Goal: Transaction & Acquisition: Download file/media

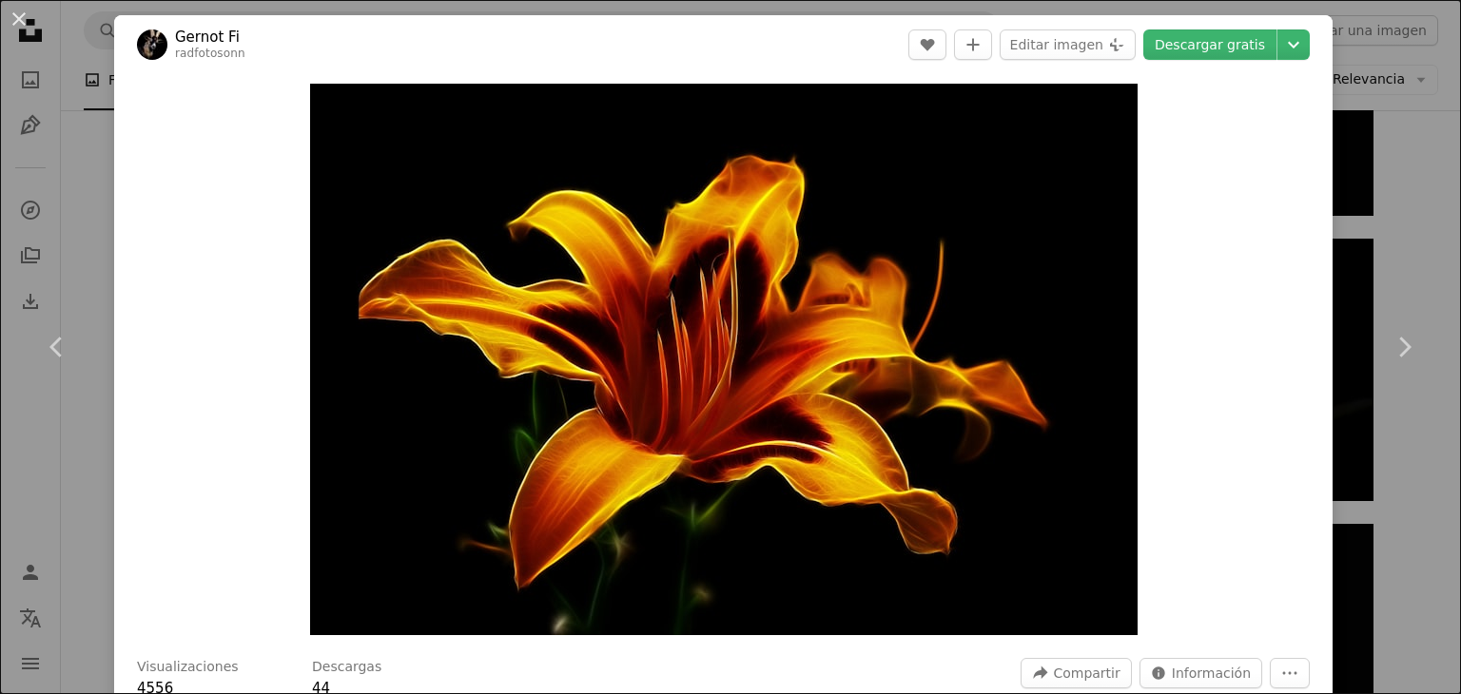
scroll to position [3, 0]
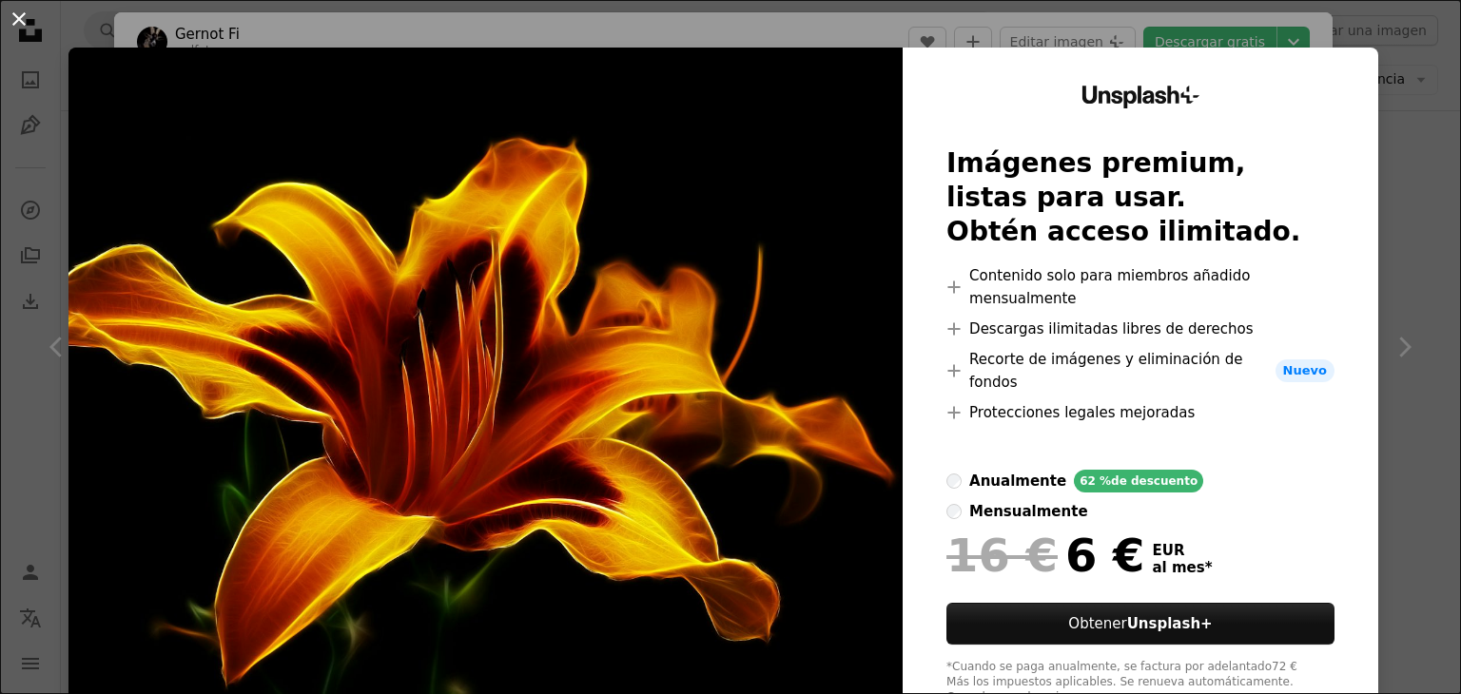
click at [11, 8] on button "An X shape" at bounding box center [19, 19] width 23 height 23
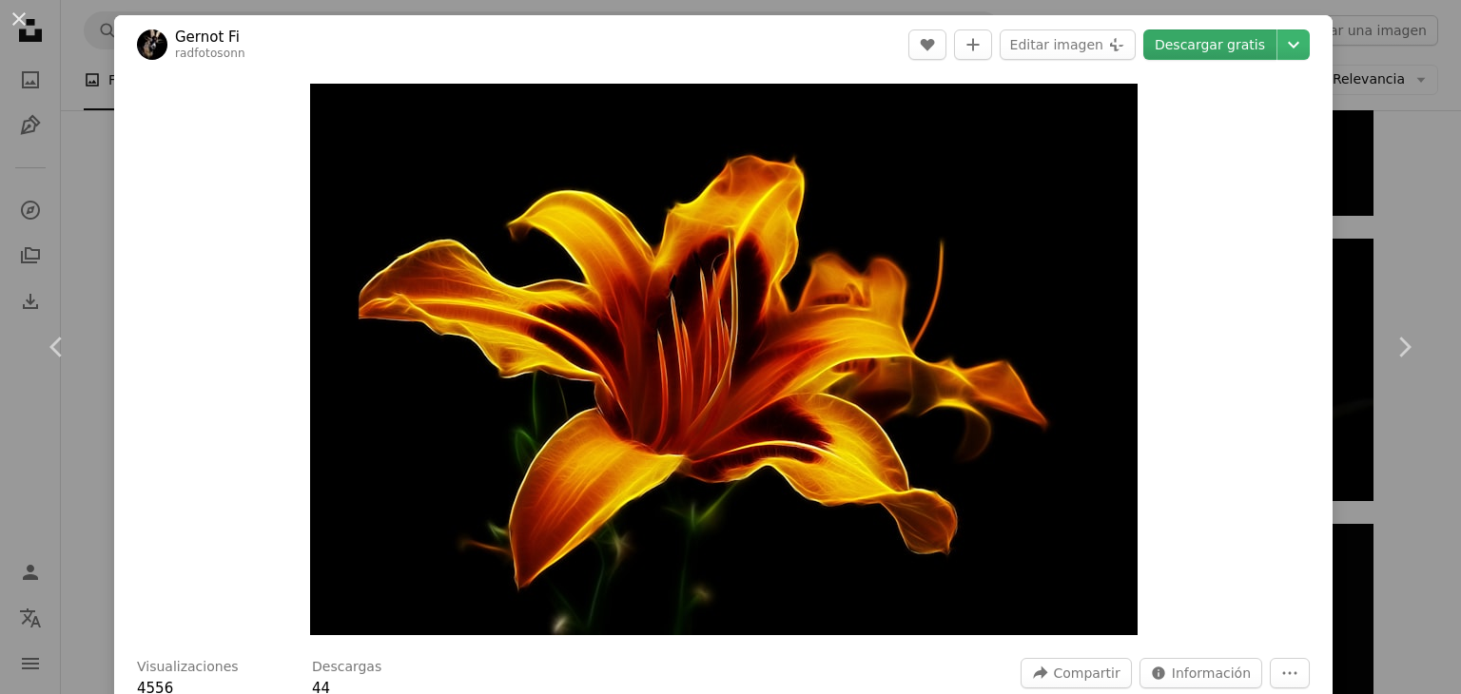
click at [1266, 49] on link "Descargar gratis" at bounding box center [1209, 44] width 133 height 30
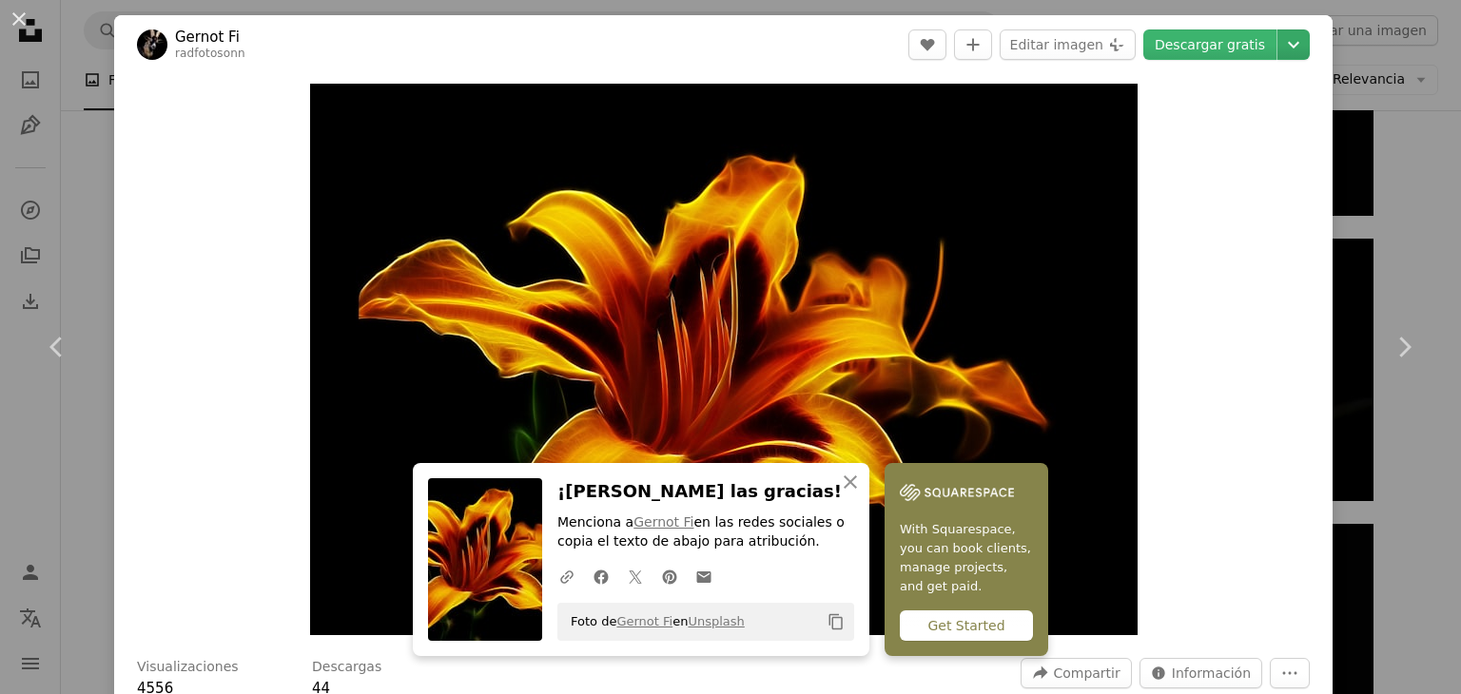
click at [1309, 45] on icon "Chevron down" at bounding box center [1293, 44] width 30 height 23
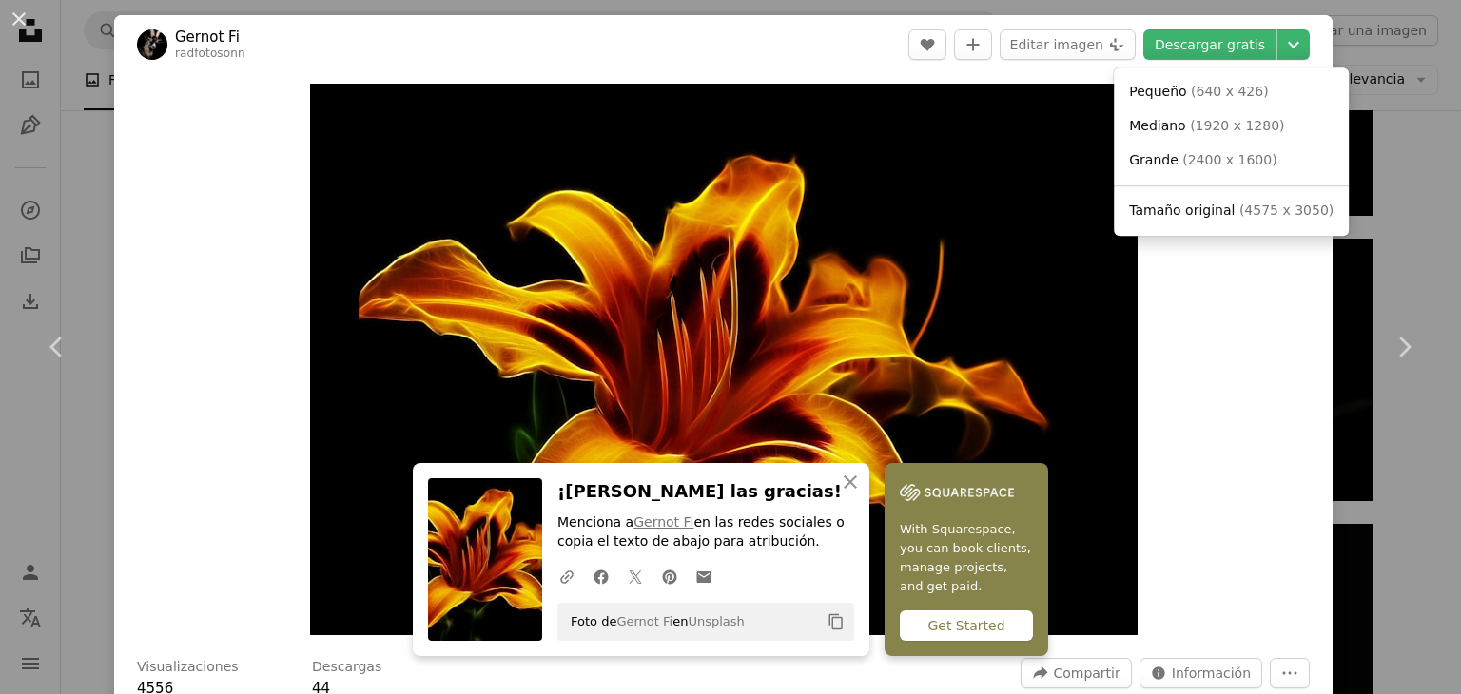
click at [1289, 332] on dialog "An X shape Chevron left Chevron right An X shape Cerrar ¡Dale las gracias! Menc…" at bounding box center [730, 347] width 1461 height 694
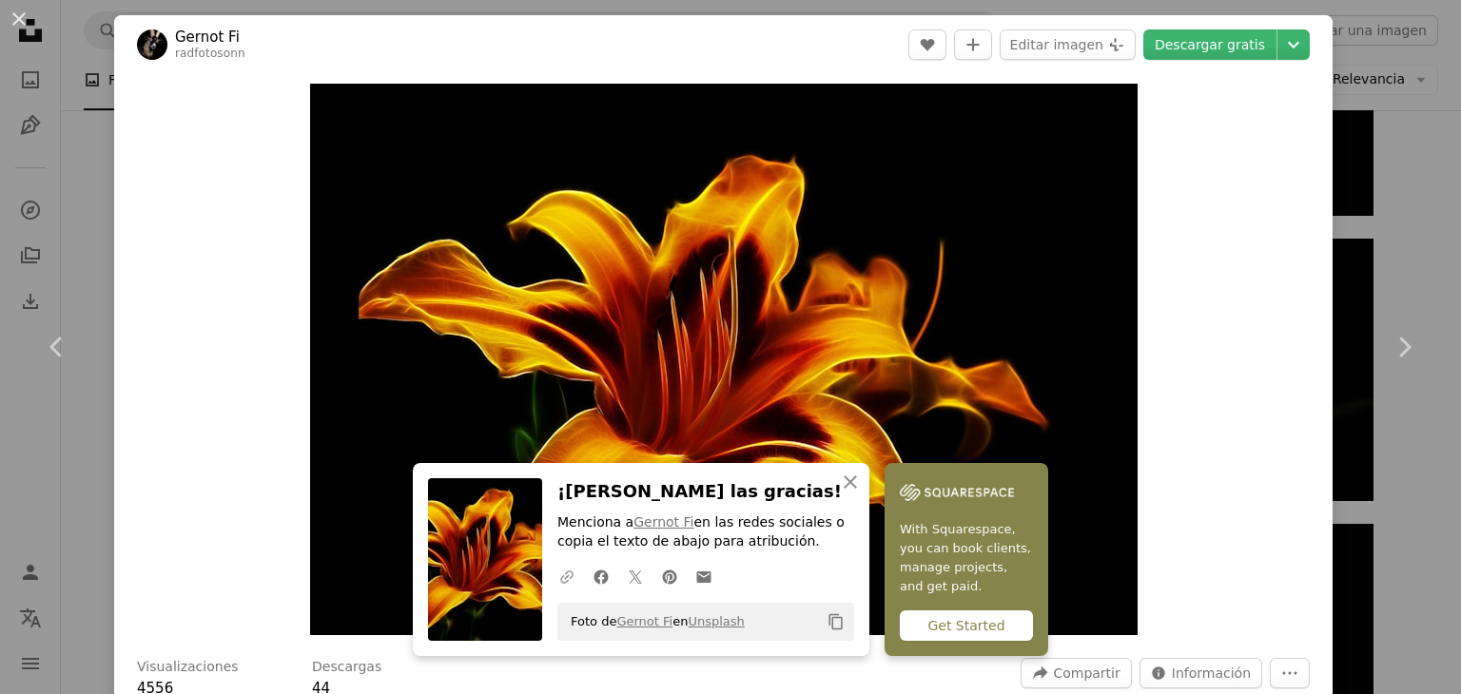
click at [566, 588] on button "A URL sharing icon (chains)" at bounding box center [567, 576] width 34 height 38
click at [835, 624] on icon "Copy content" at bounding box center [835, 621] width 17 height 17
click at [1208, 436] on div "Zoom in" at bounding box center [723, 359] width 1218 height 571
click at [849, 485] on icon "An X shape" at bounding box center [850, 482] width 23 height 23
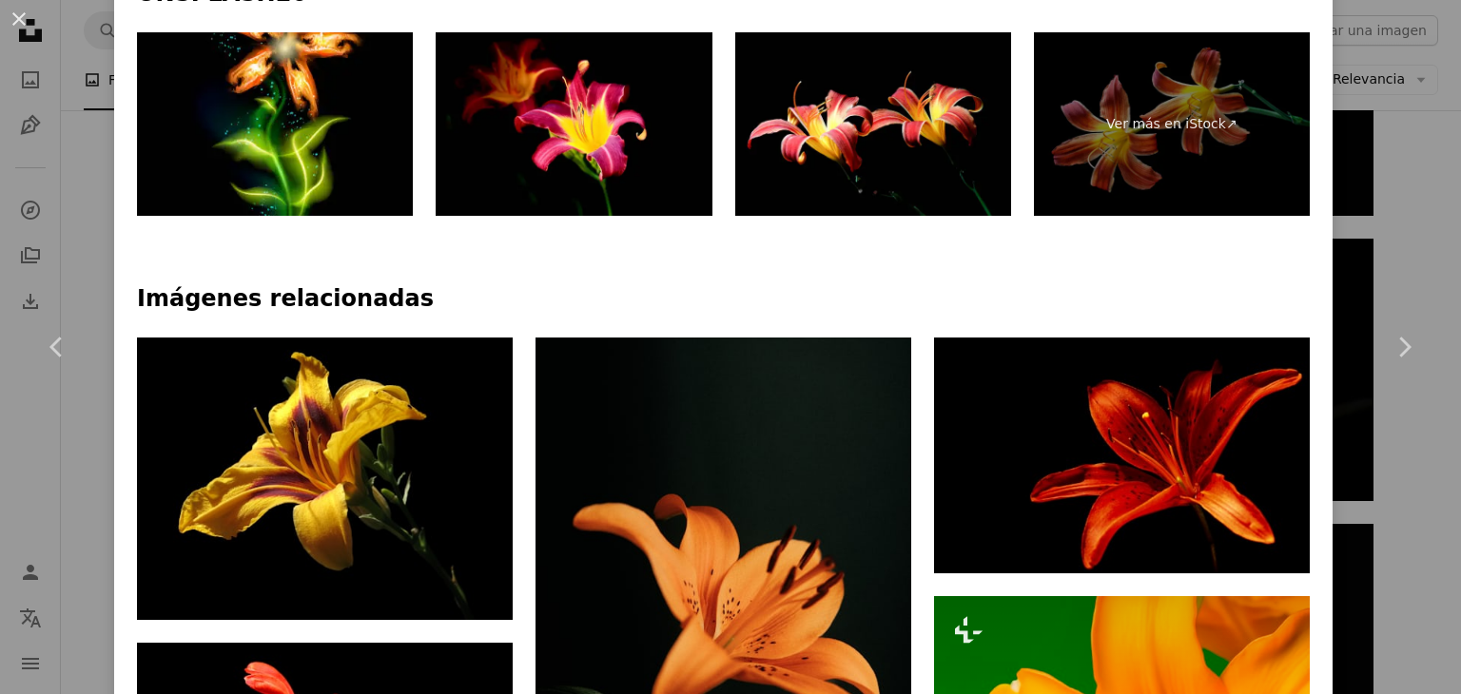
scroll to position [952, 0]
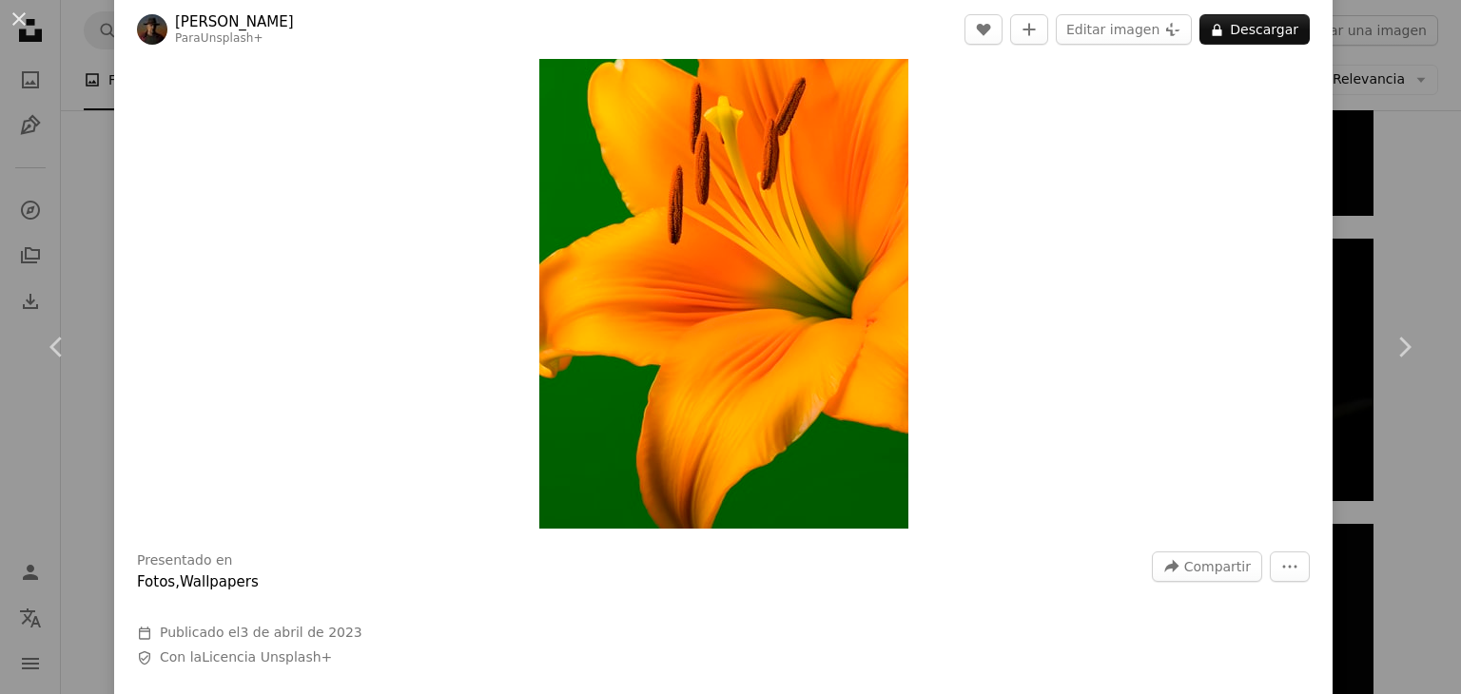
scroll to position [95, 0]
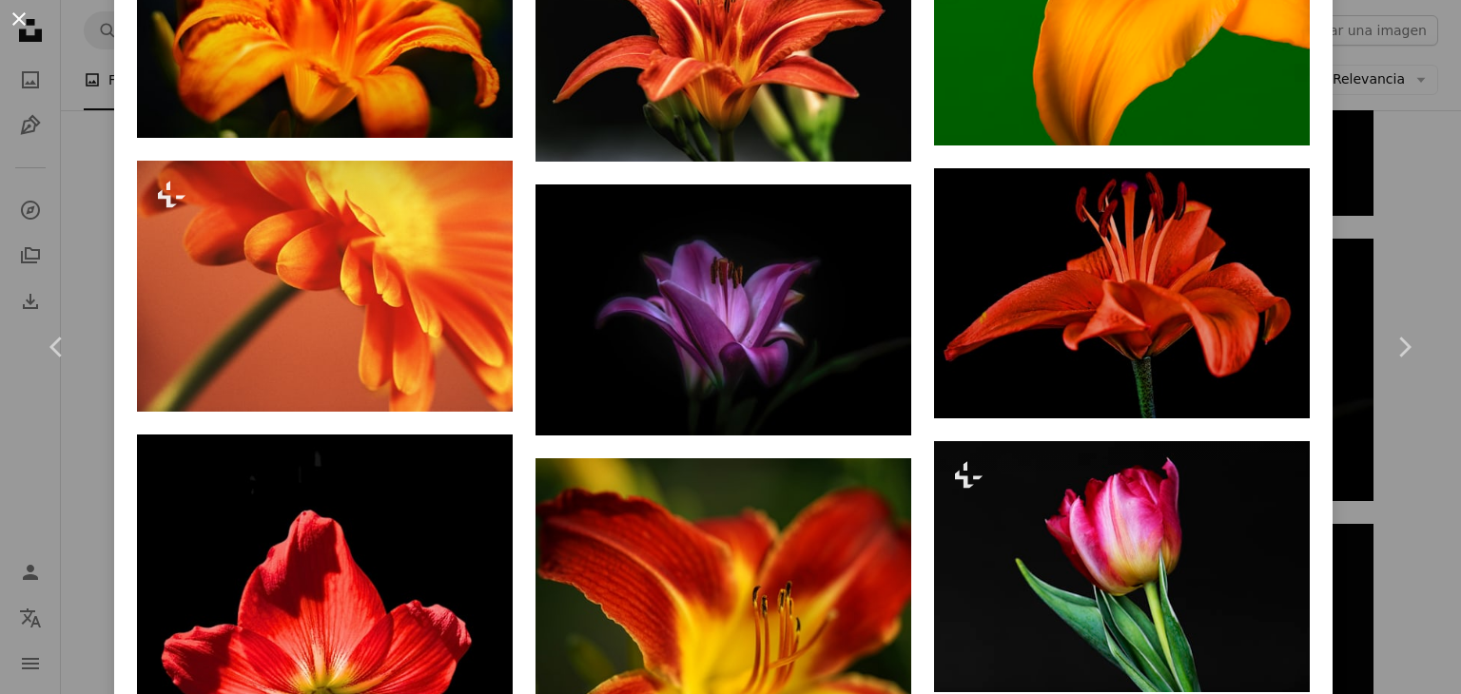
scroll to position [1962, 0]
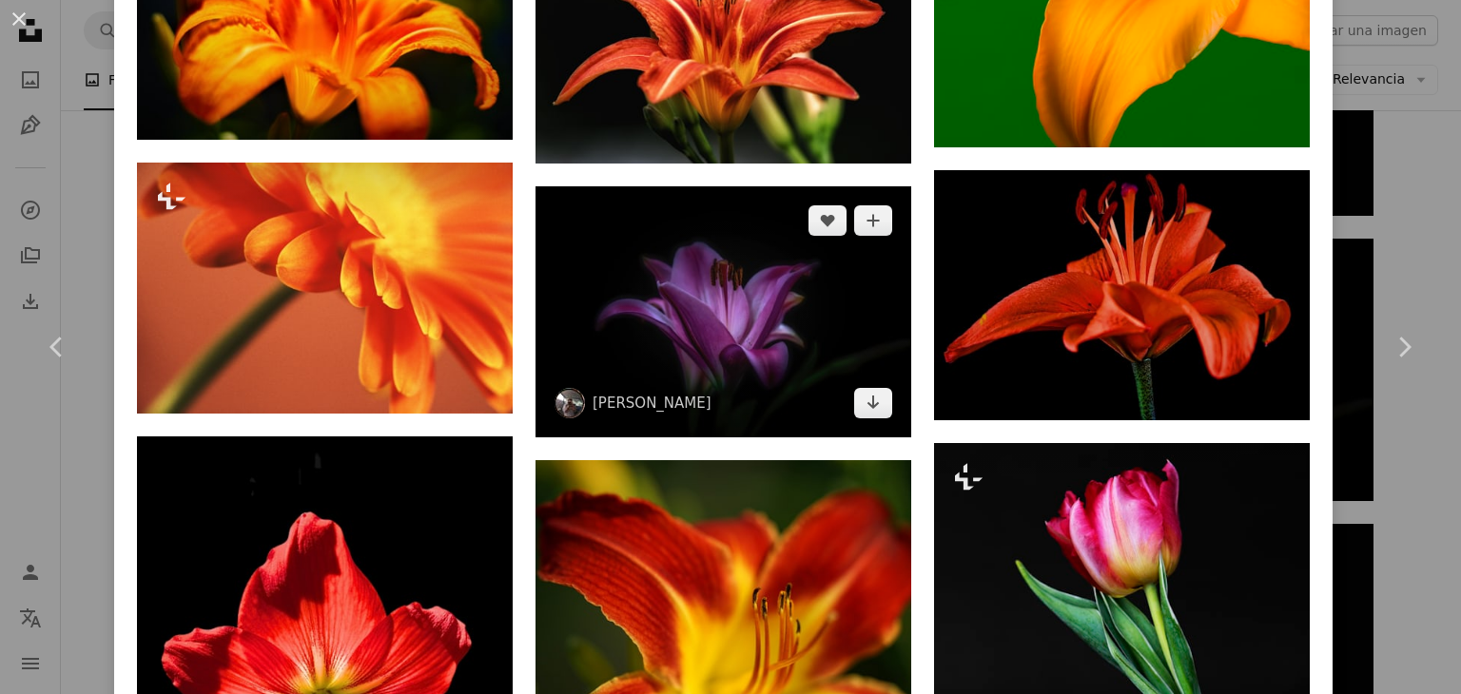
click at [642, 312] on img at bounding box center [723, 311] width 376 height 251
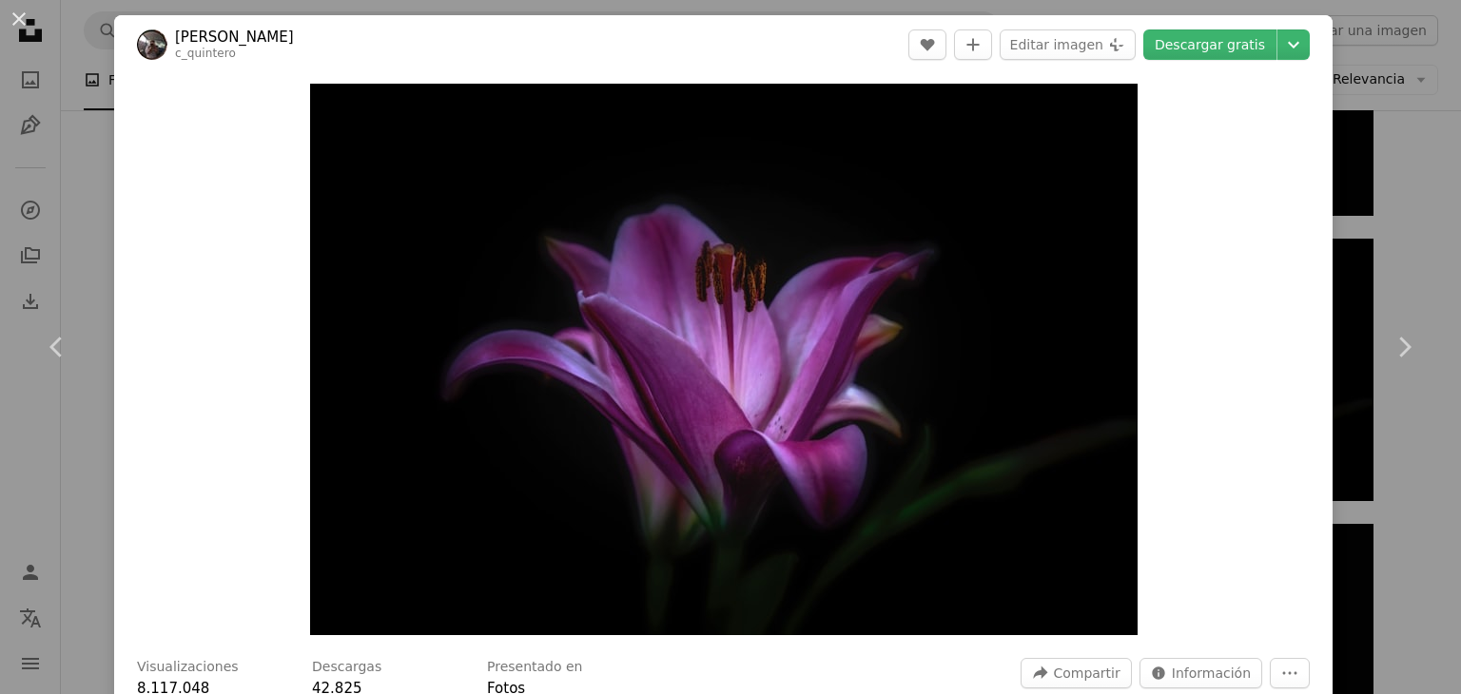
click at [1241, 555] on div "Zoom in" at bounding box center [723, 359] width 1218 height 571
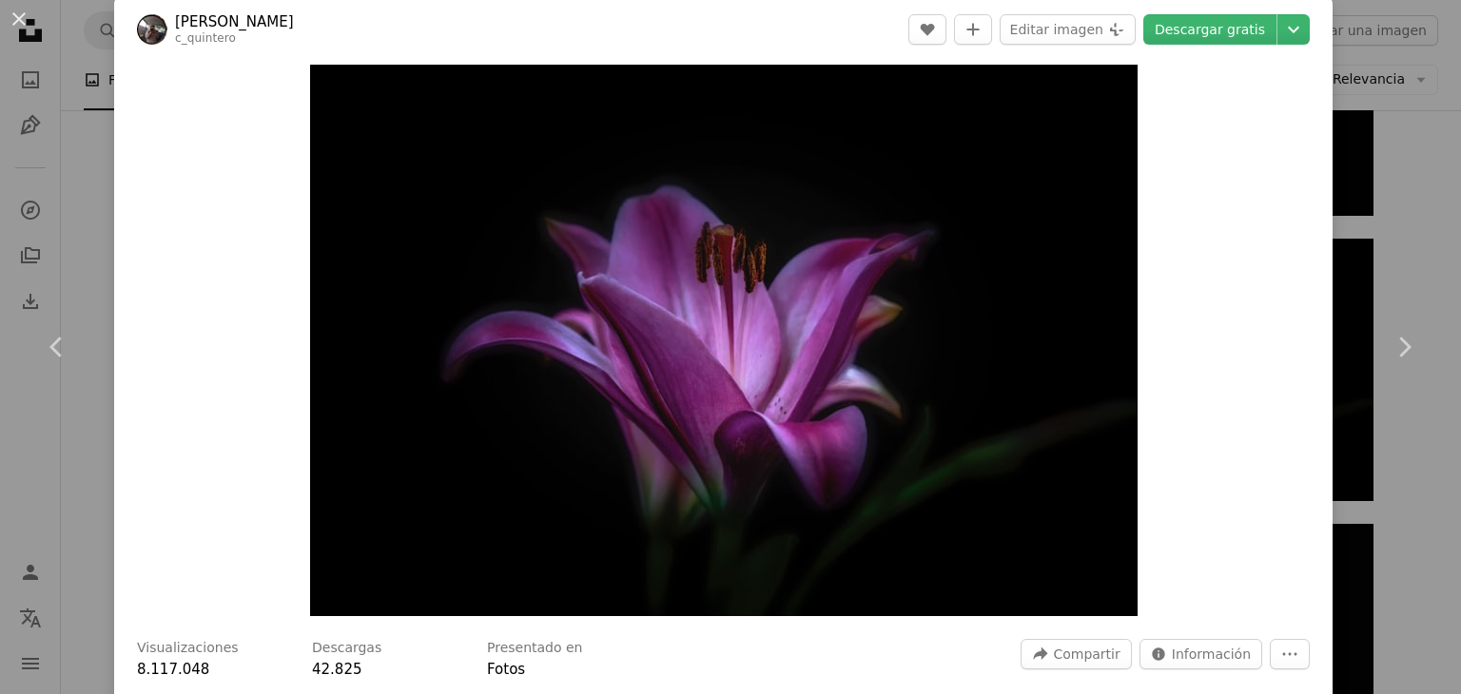
scroll to position [20, 0]
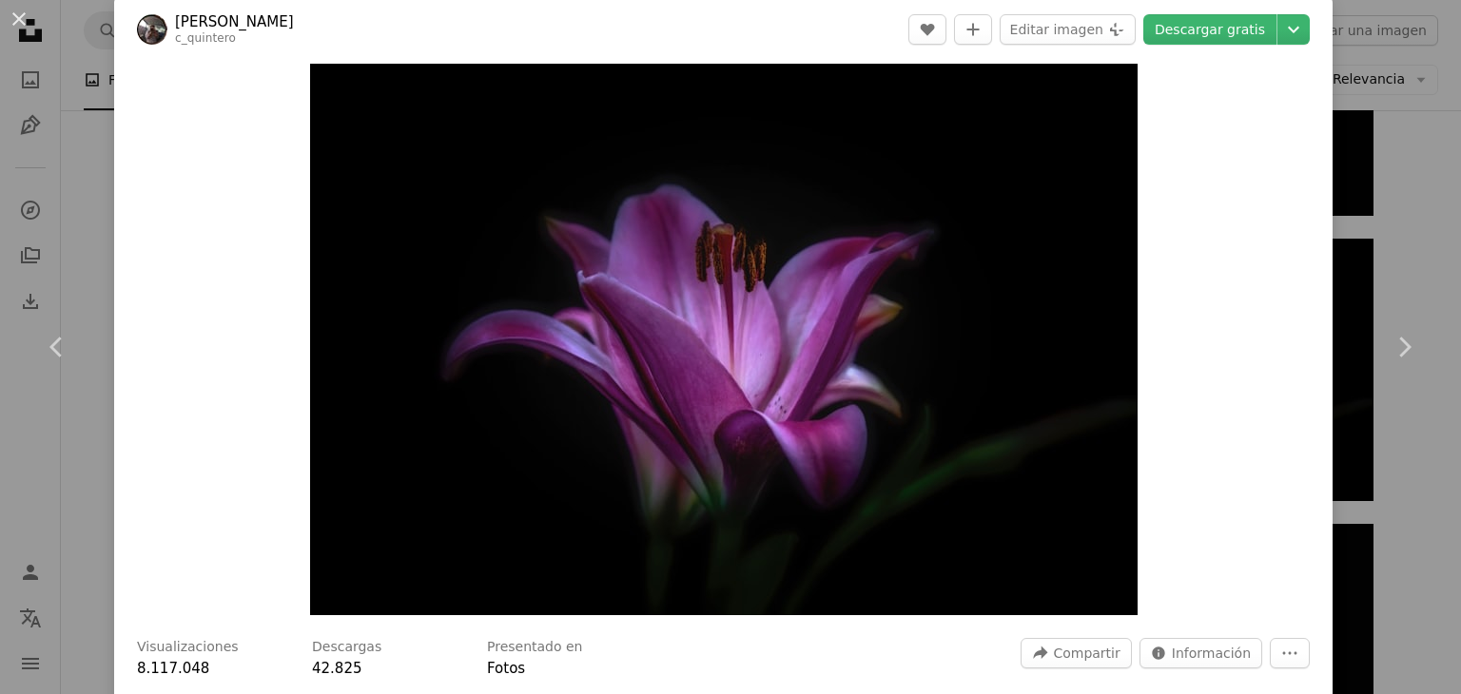
click at [185, 297] on div "Zoom in" at bounding box center [723, 339] width 1218 height 571
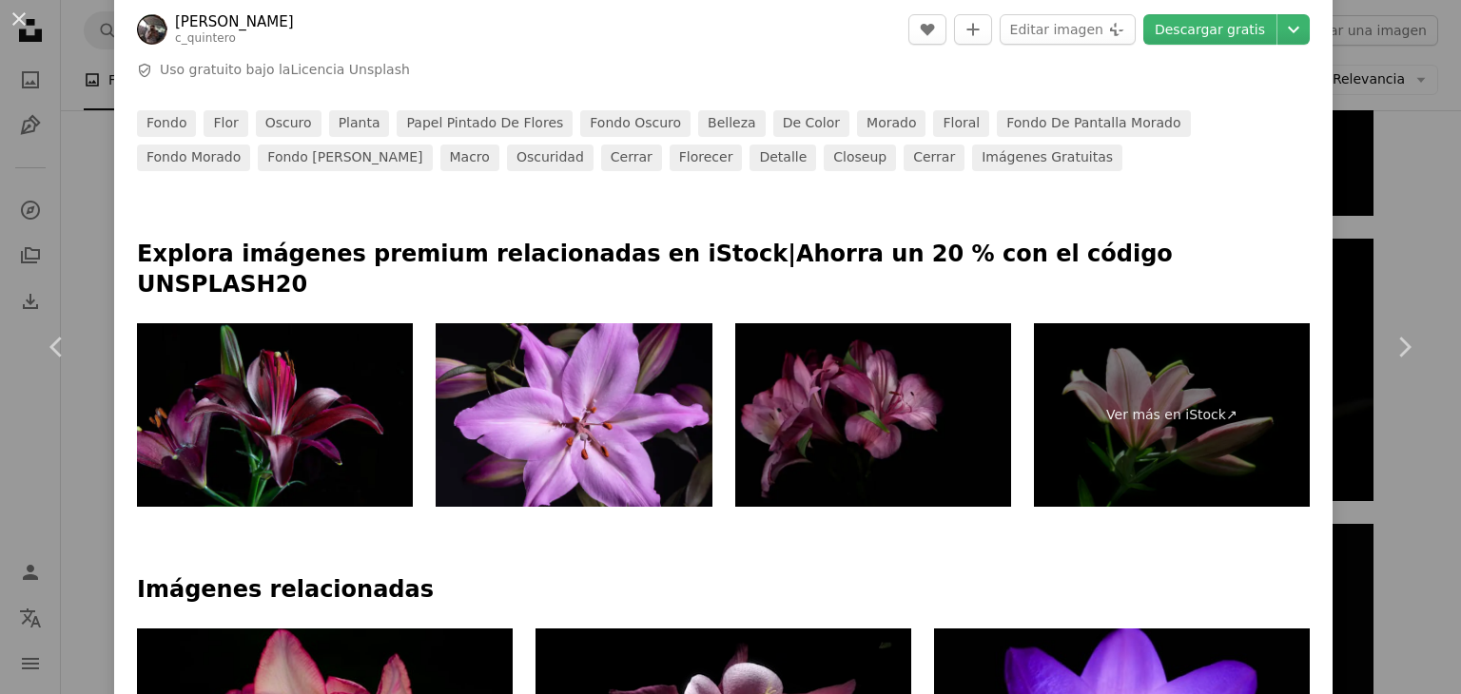
scroll to position [734, 0]
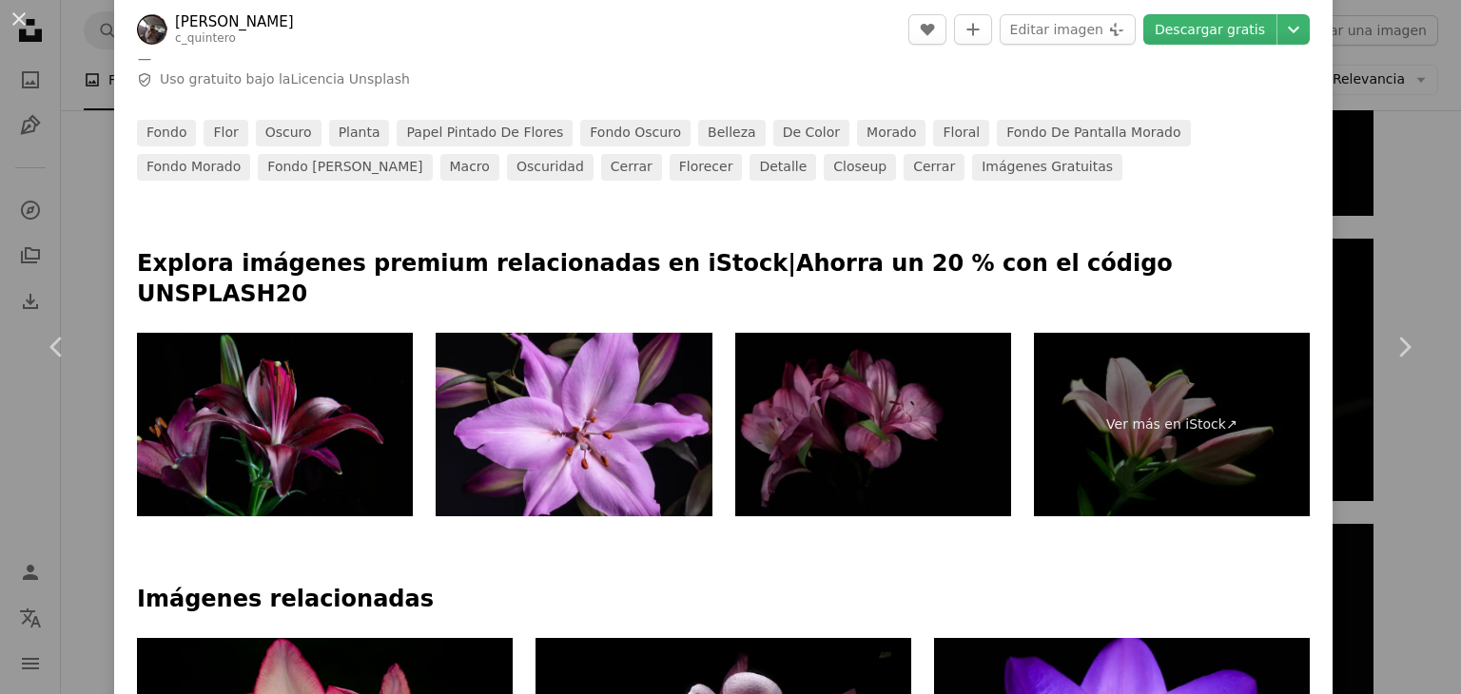
click at [839, 396] on img at bounding box center [873, 425] width 276 height 185
